Goal: Find specific page/section: Find specific page/section

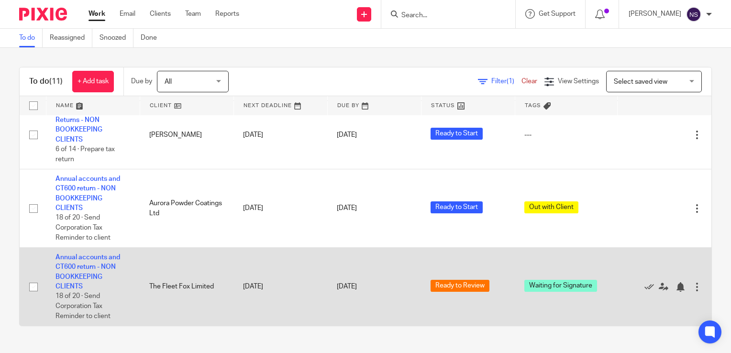
scroll to position [597, 0]
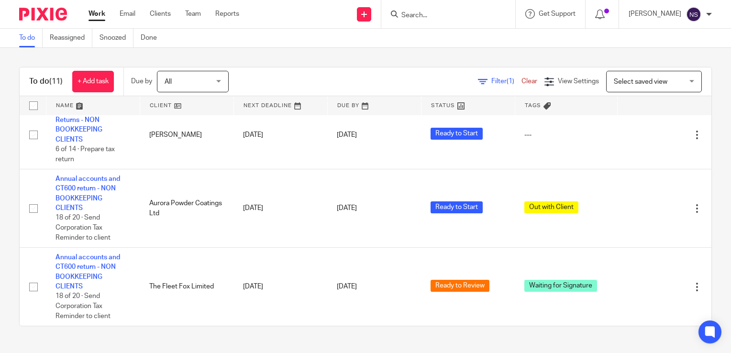
click at [422, 15] on input "Search" at bounding box center [443, 15] width 86 height 9
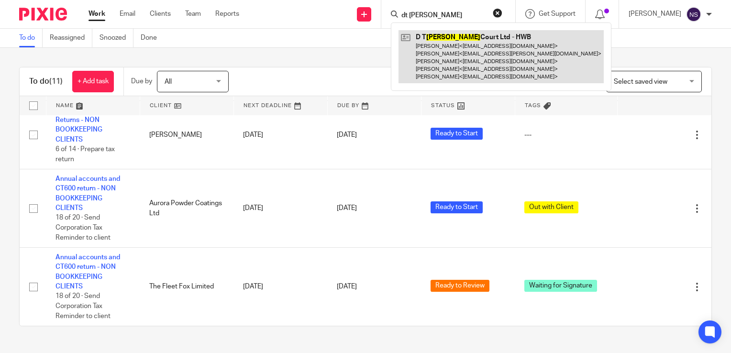
type input "dt [PERSON_NAME]"
click at [461, 45] on link at bounding box center [500, 56] width 205 height 53
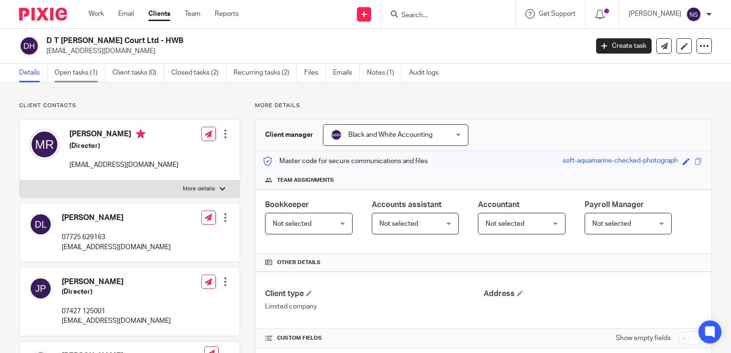
click at [78, 74] on link "Open tasks (1)" at bounding box center [80, 73] width 51 height 19
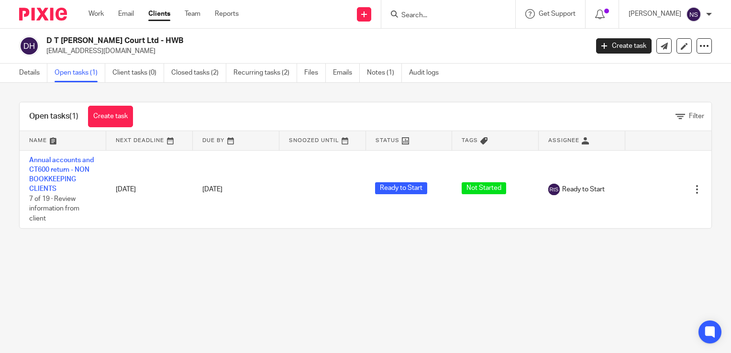
click at [41, 13] on img at bounding box center [43, 14] width 48 height 13
